Goal: Information Seeking & Learning: Find specific fact

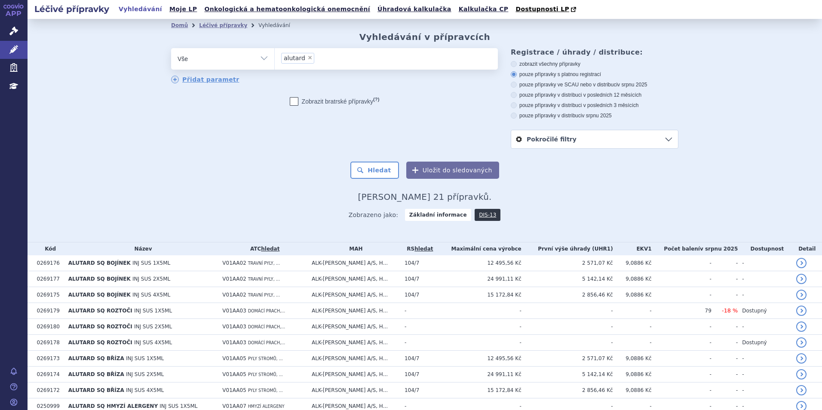
scroll to position [43, 0]
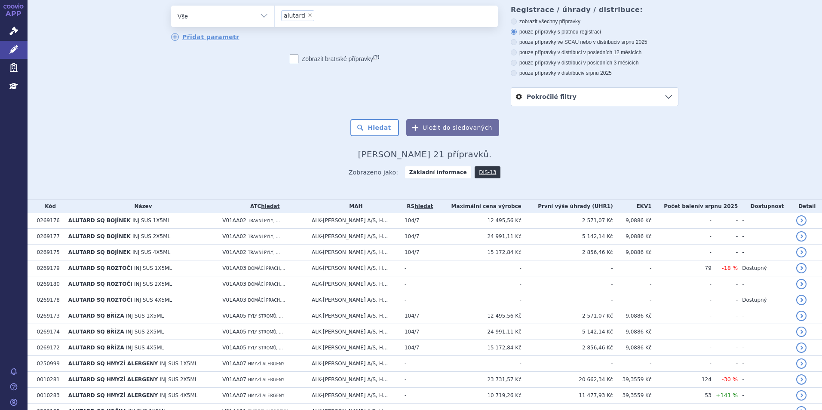
click at [12, 13] on link "APP" at bounding box center [14, 11] width 28 height 22
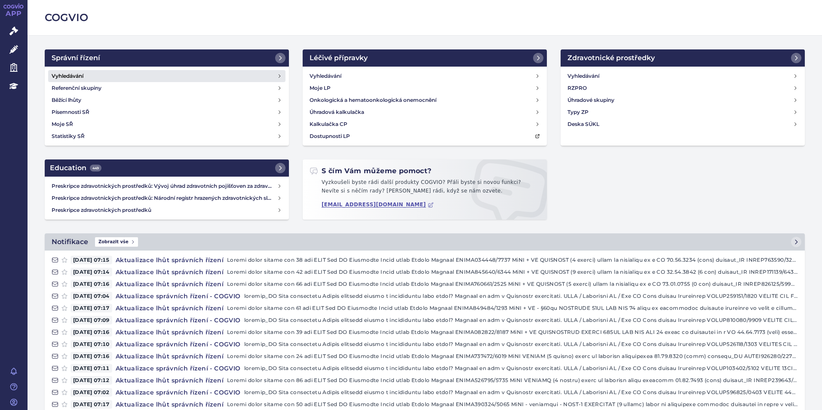
click at [79, 72] on h4 "Vyhledávání" at bounding box center [68, 76] width 32 height 9
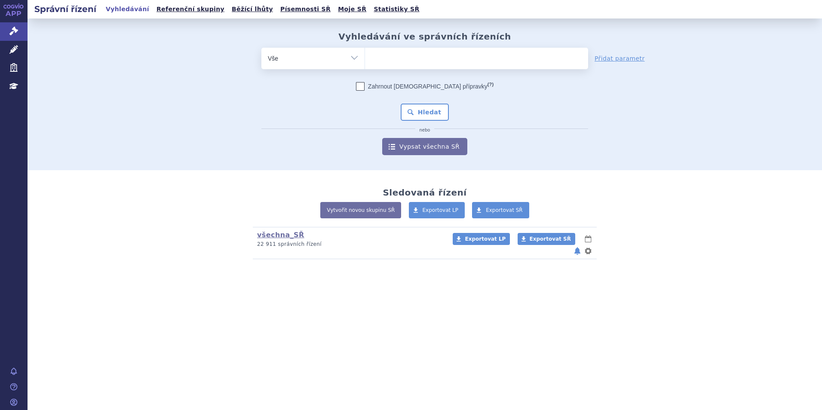
click at [465, 61] on ul at bounding box center [476, 57] width 223 height 18
click at [365, 61] on select at bounding box center [365, 57] width 0 height 21
paste input "SUKLS114552/2025"
type input "SUKLS114552/2025"
select select "SUKLS114552/2025"
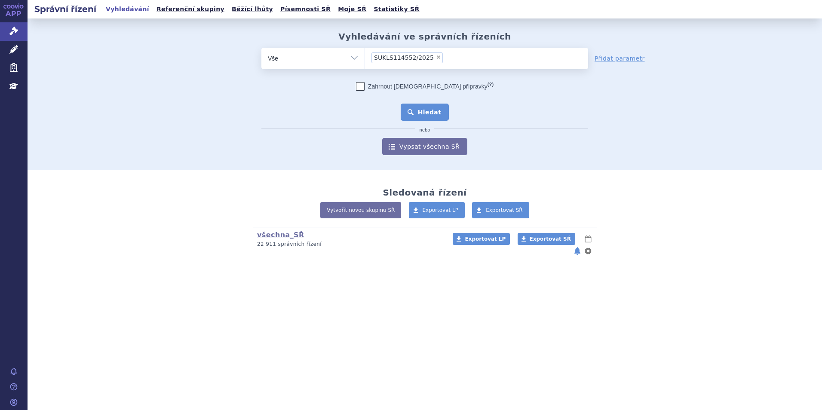
click at [430, 111] on button "Hledat" at bounding box center [425, 112] width 49 height 17
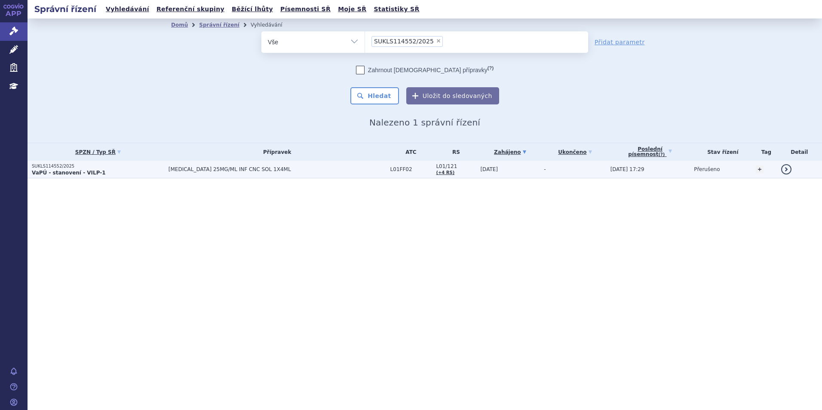
click at [50, 173] on strong "VaPÚ - stanovení - VILP-1" at bounding box center [69, 173] width 74 height 6
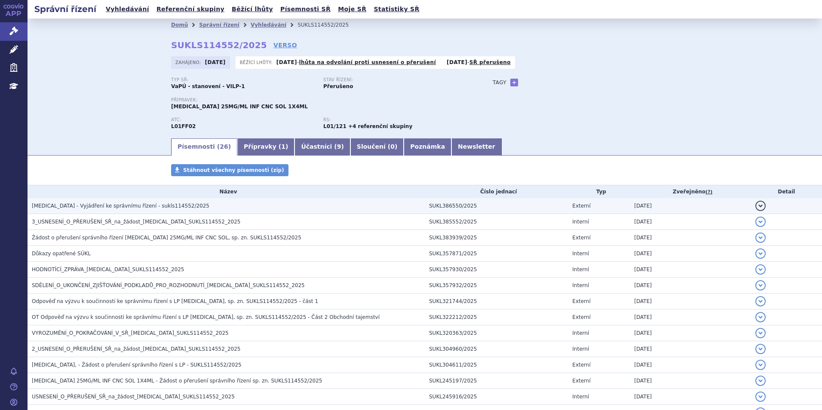
click at [135, 206] on span "KEYTRUDA - Vyjádření ke správnímu řízení - sukls114552/2025" at bounding box center [121, 206] width 178 height 6
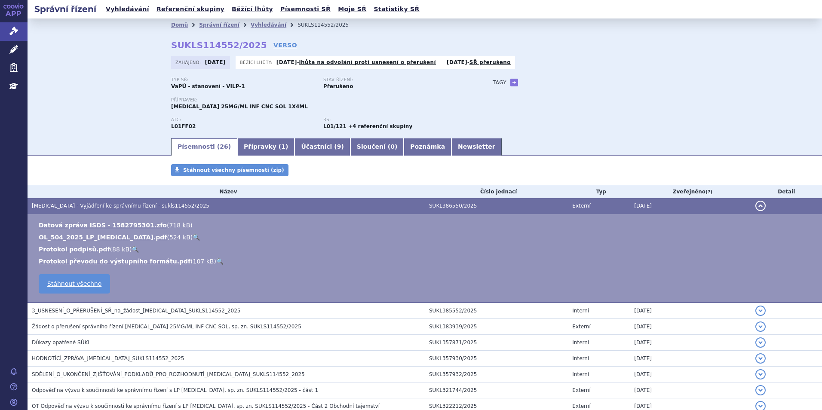
drag, startPoint x: 68, startPoint y: 281, endPoint x: 366, endPoint y: 276, distance: 298.0
click at [366, 276] on td "Datová zpráva ISDS - 1582795301.zfo ( 718 kB ) OL_504_2025_LP_KEYTRUDA.pdf ( 52…" at bounding box center [425, 258] width 795 height 89
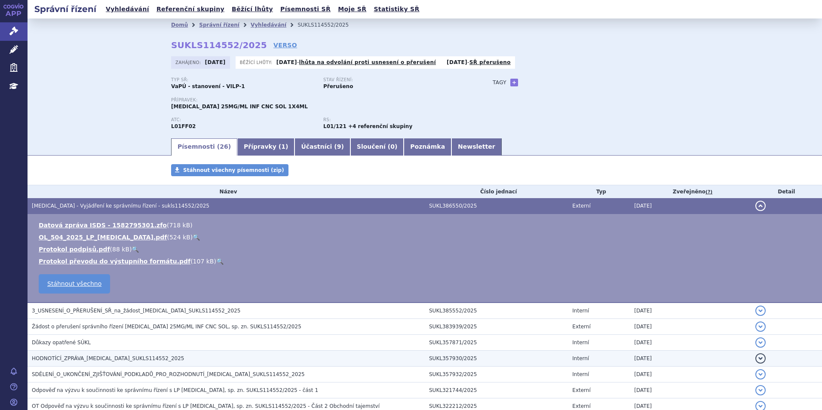
click at [71, 356] on span "HODNOTÍCÍ_ZPRÁVA_KEYTRUDA_SUKLS114552_2025" at bounding box center [108, 359] width 153 height 6
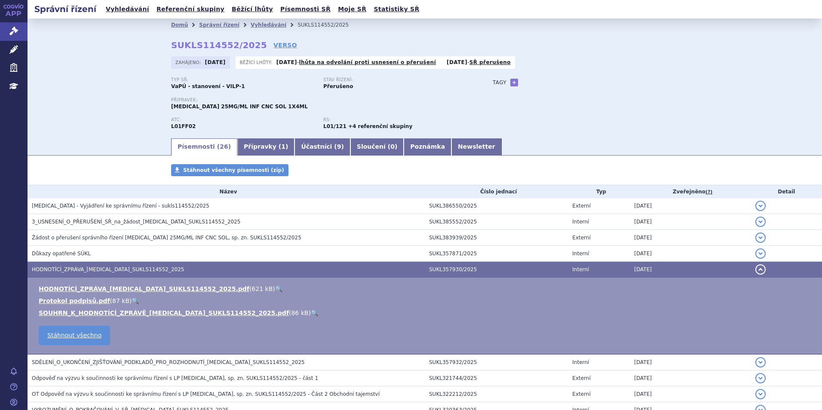
click at [94, 123] on div "Domů Správní řízení Vyhledávání SUKLS114552/2025 SUKLS114552/2025 VERSO Zahájen…" at bounding box center [425, 77] width 795 height 119
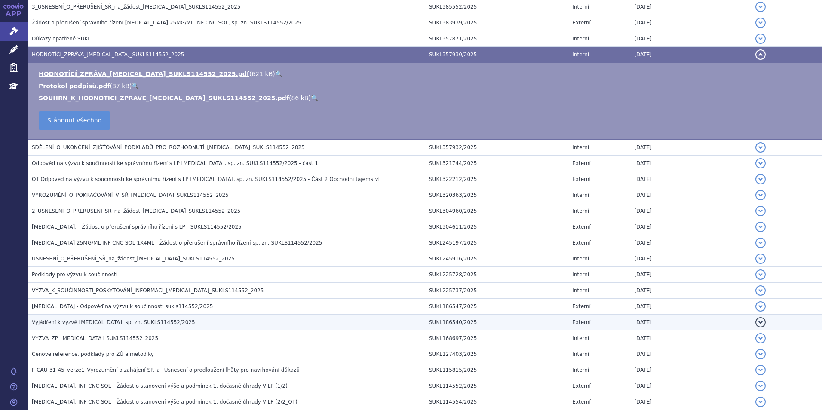
scroll to position [301, 0]
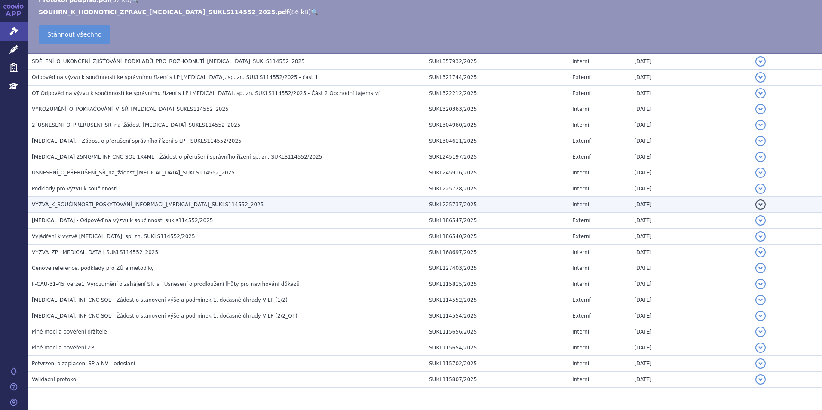
click at [127, 205] on span "VÝZVA_K_SOUČINNOSTI_POSKYTOVÁNÍ_INFORMACÍ_KEYTRUDA_SUKLS114552_2025" at bounding box center [148, 205] width 232 height 6
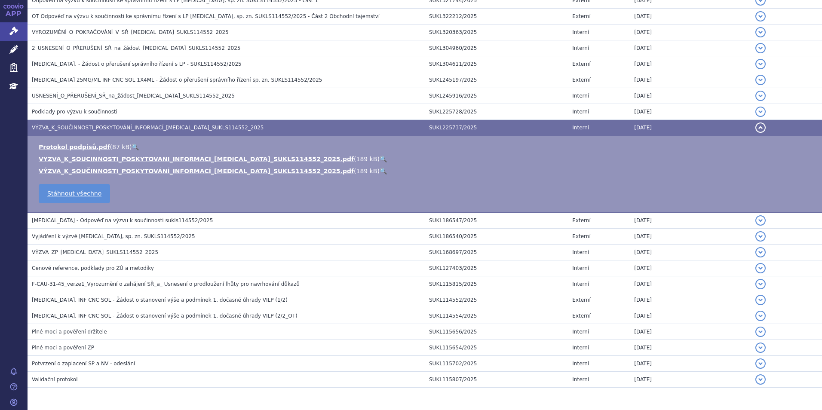
scroll to position [224, 0]
